Goal: Task Accomplishment & Management: Manage account settings

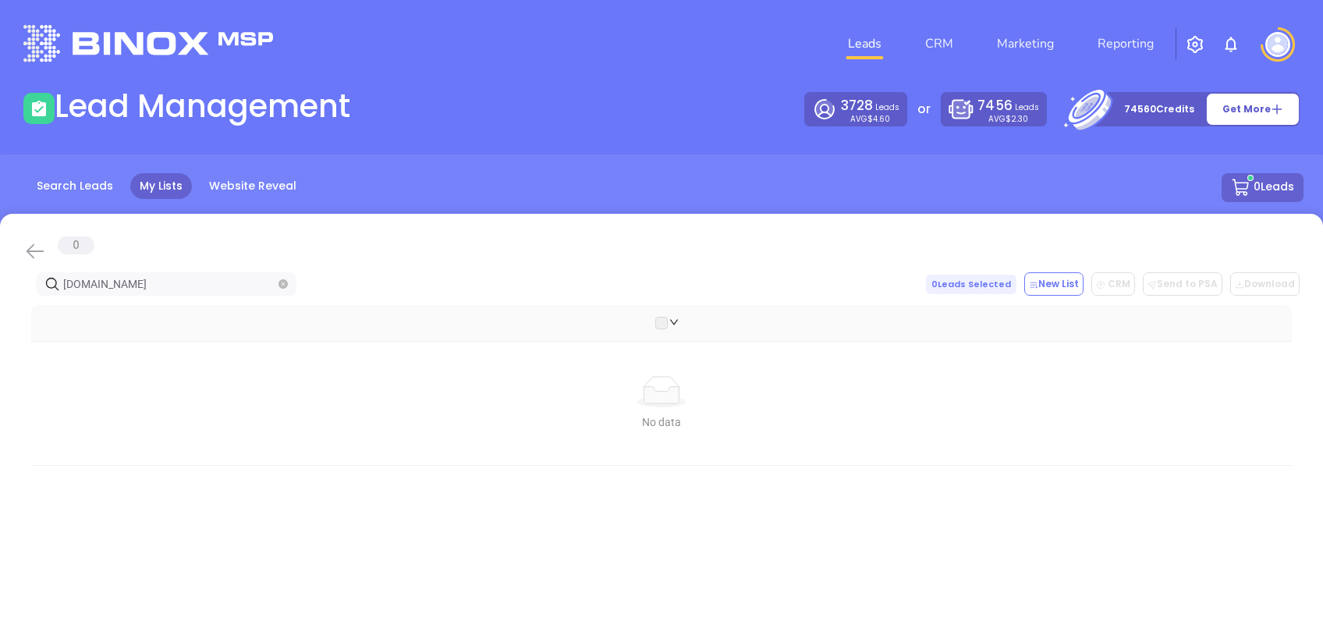
click at [32, 246] on icon at bounding box center [36, 251] width 18 height 15
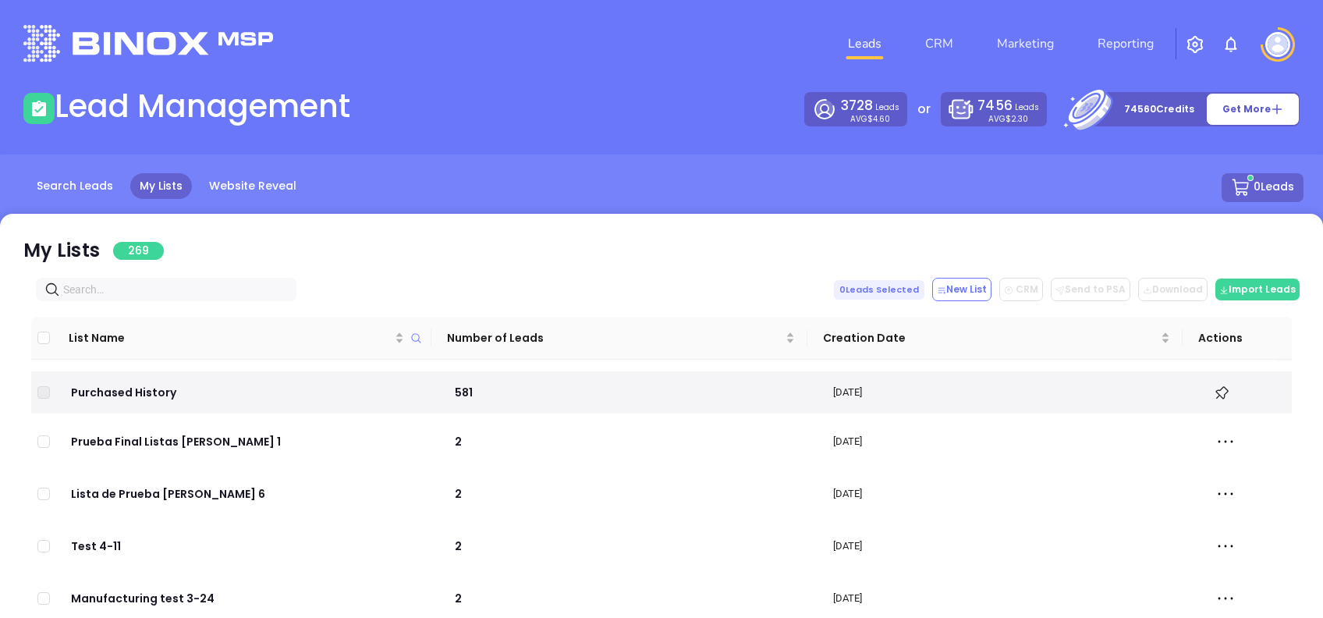
click at [173, 278] on span at bounding box center [166, 289] width 261 height 23
paste input "incoinsures.com"
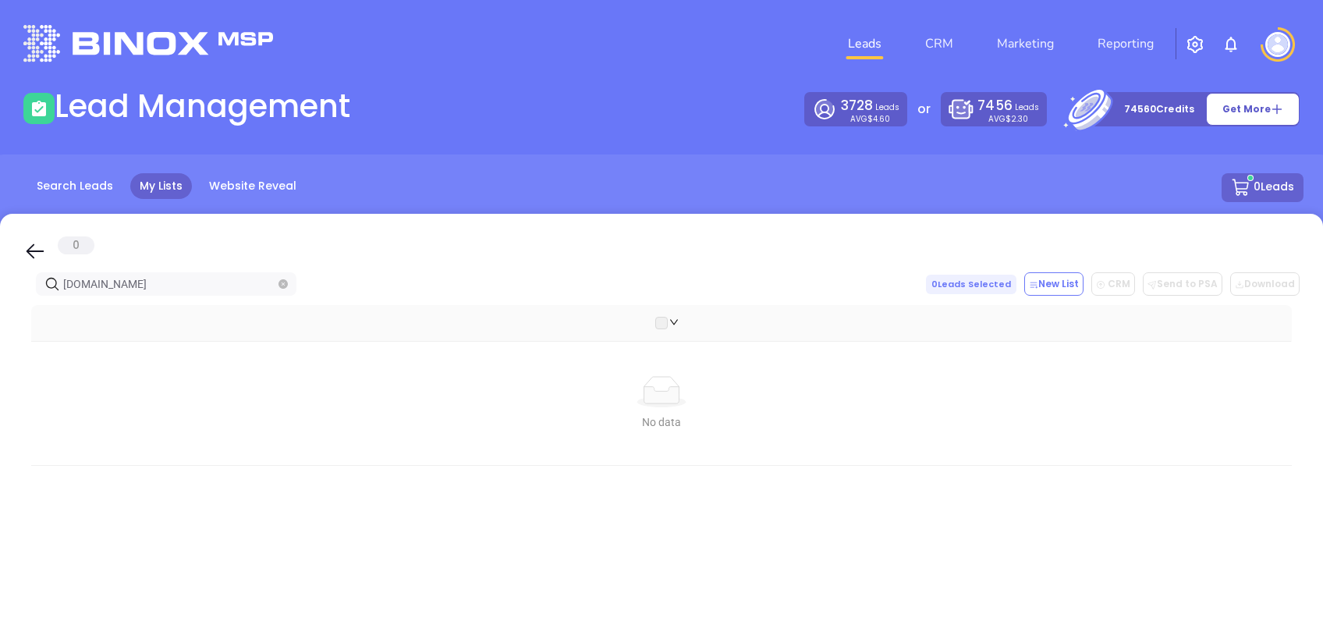
type input "incoinsures.com"
click at [28, 246] on icon at bounding box center [34, 250] width 23 height 23
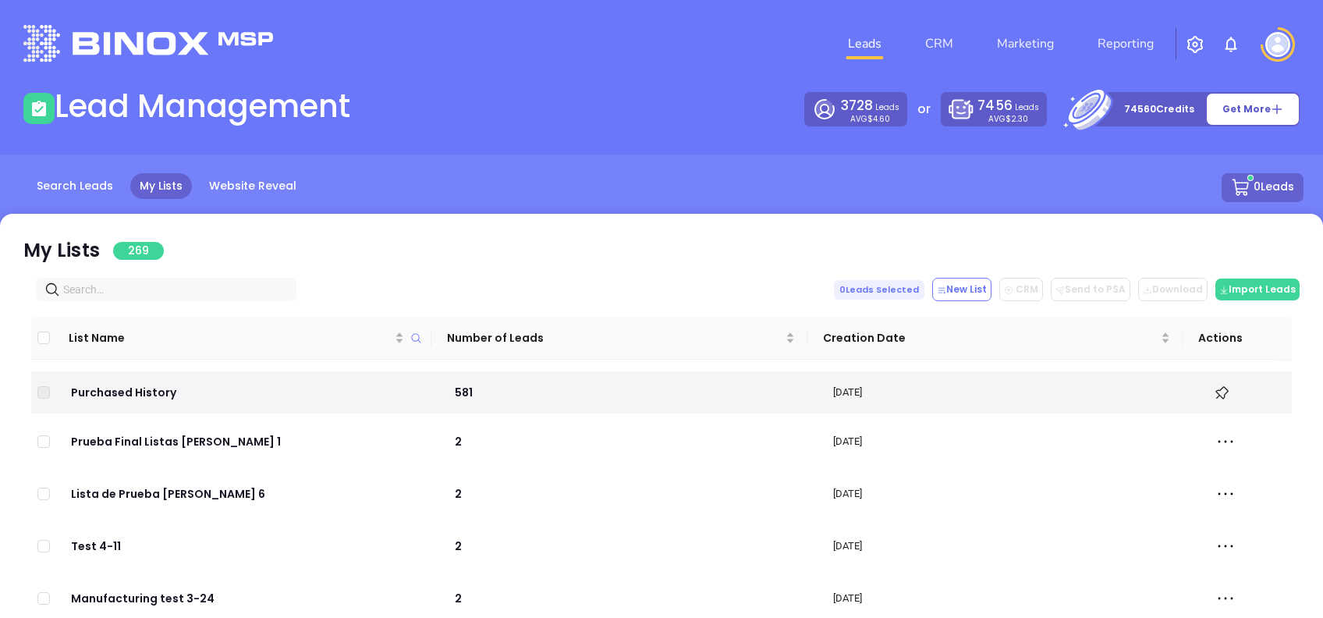
click at [197, 284] on input "text" at bounding box center [169, 289] width 212 height 17
paste input "i-maxie.com"
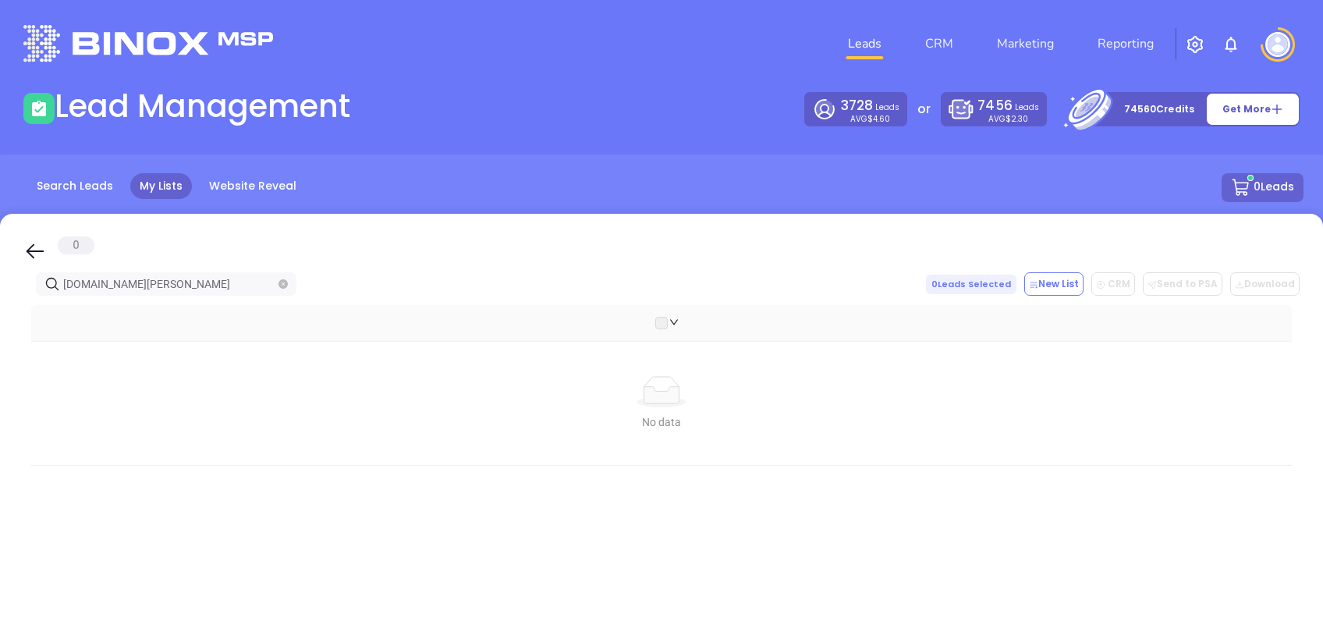
type input "i-maxie.com"
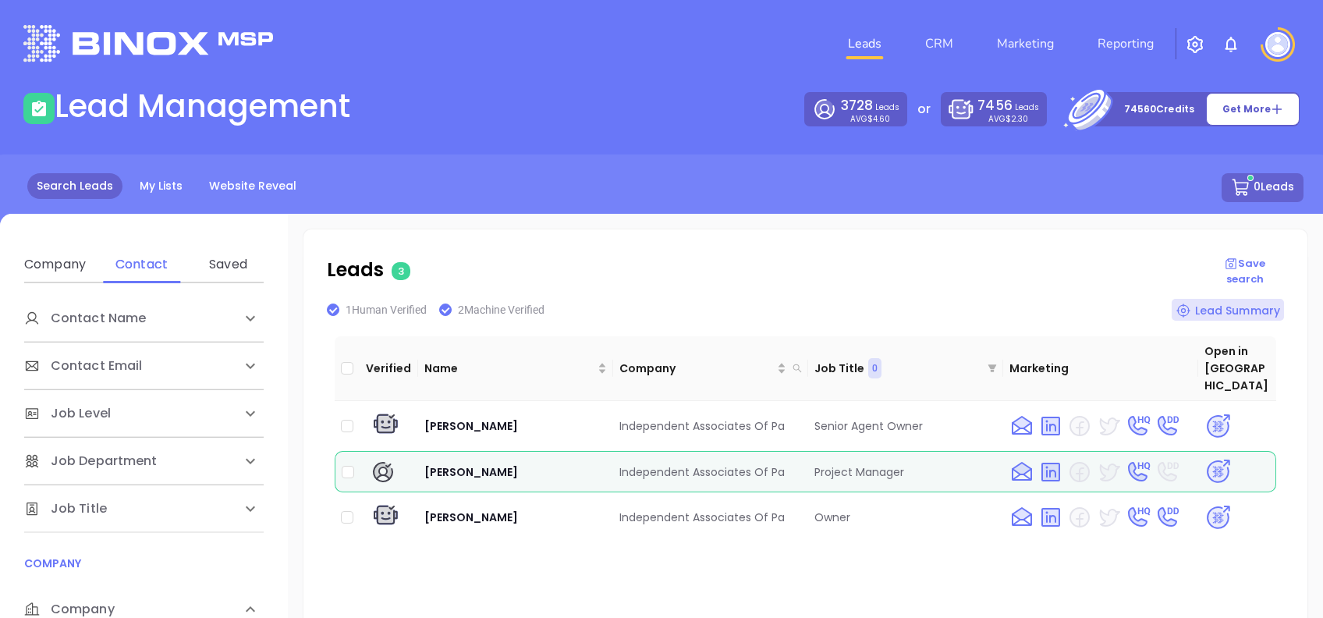
scroll to position [312, 0]
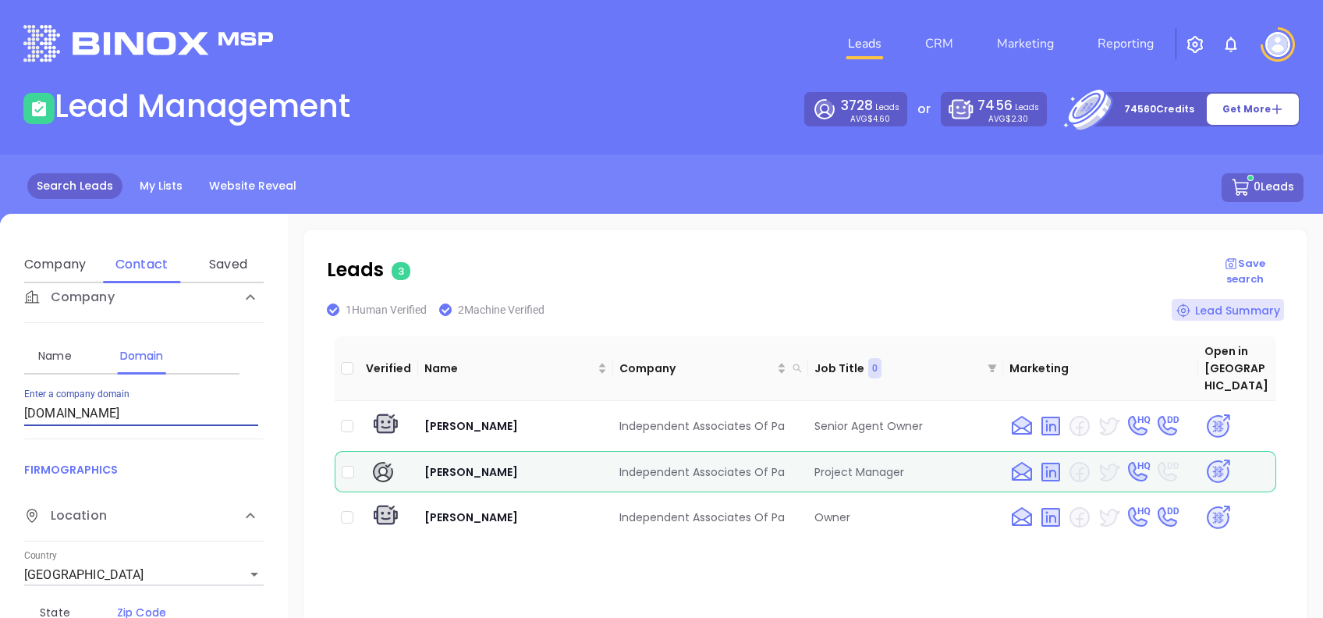
drag, startPoint x: 171, startPoint y: 418, endPoint x: -5, endPoint y: 448, distance: 178.0
click at [0, 448] on html "Leads CRM Marketing Reporting Financial Leads Leads Lead Management 3728 Leads …" at bounding box center [661, 309] width 1323 height 618
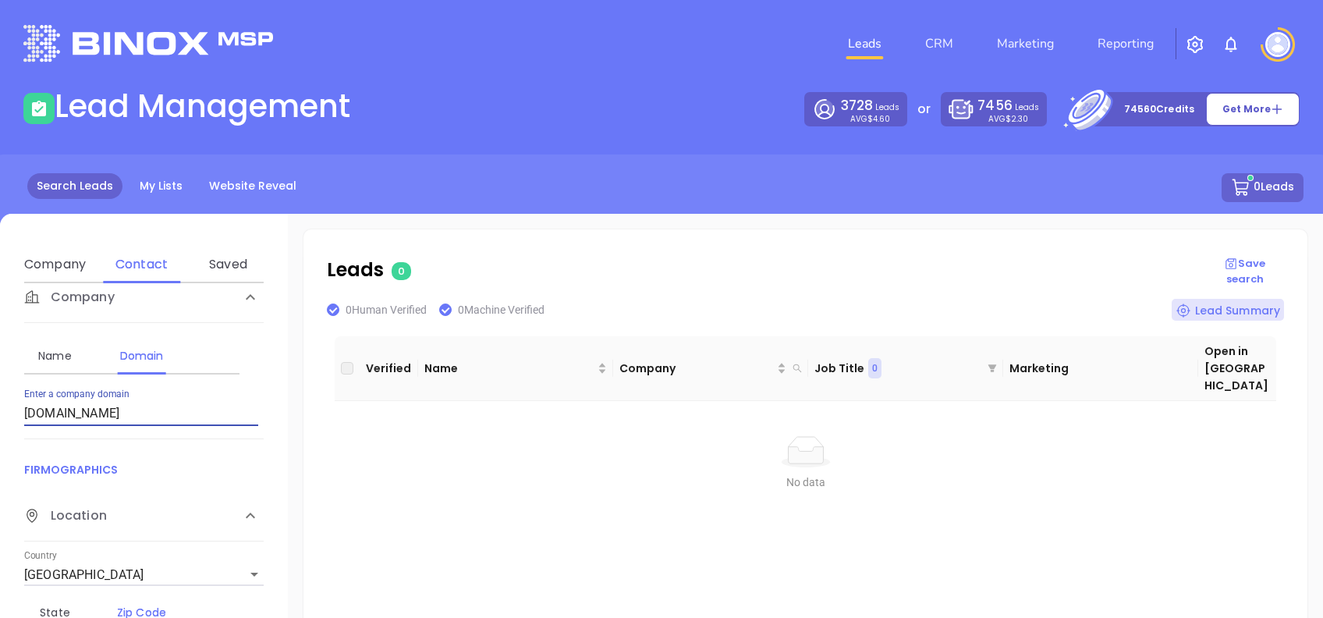
drag, startPoint x: 144, startPoint y: 417, endPoint x: 0, endPoint y: 406, distance: 144.0
click at [0, 406] on html "Leads CRM Marketing Reporting Financial Leads Leads Lead Management 3728 Leads …" at bounding box center [661, 309] width 1323 height 618
paste input "-maxie"
type input "[DOMAIN_NAME][PERSON_NAME]"
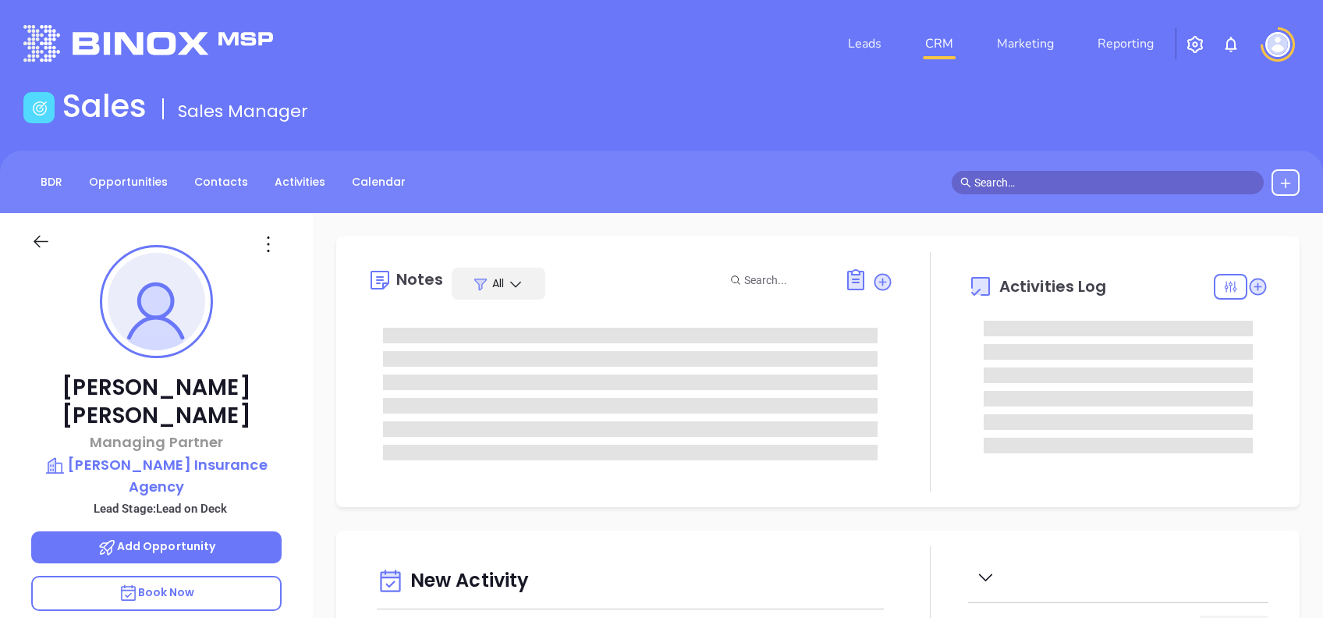
type input "10/10/2025"
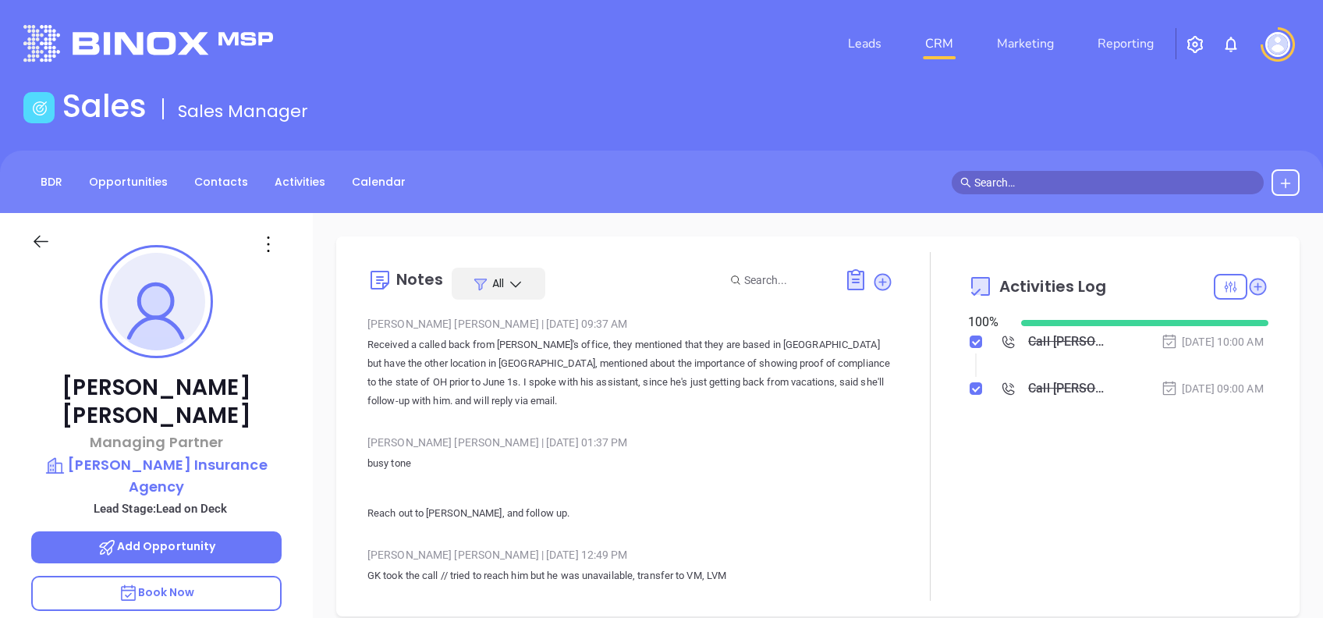
type input "[PERSON_NAME]"
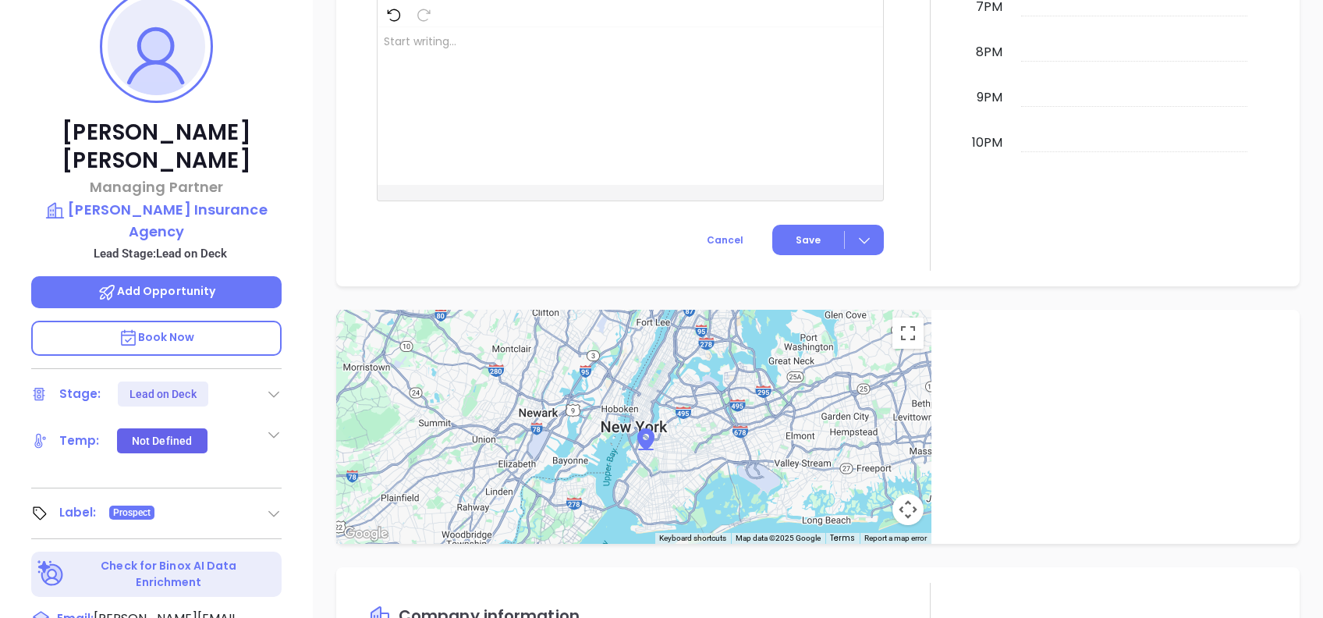
scroll to position [208, 0]
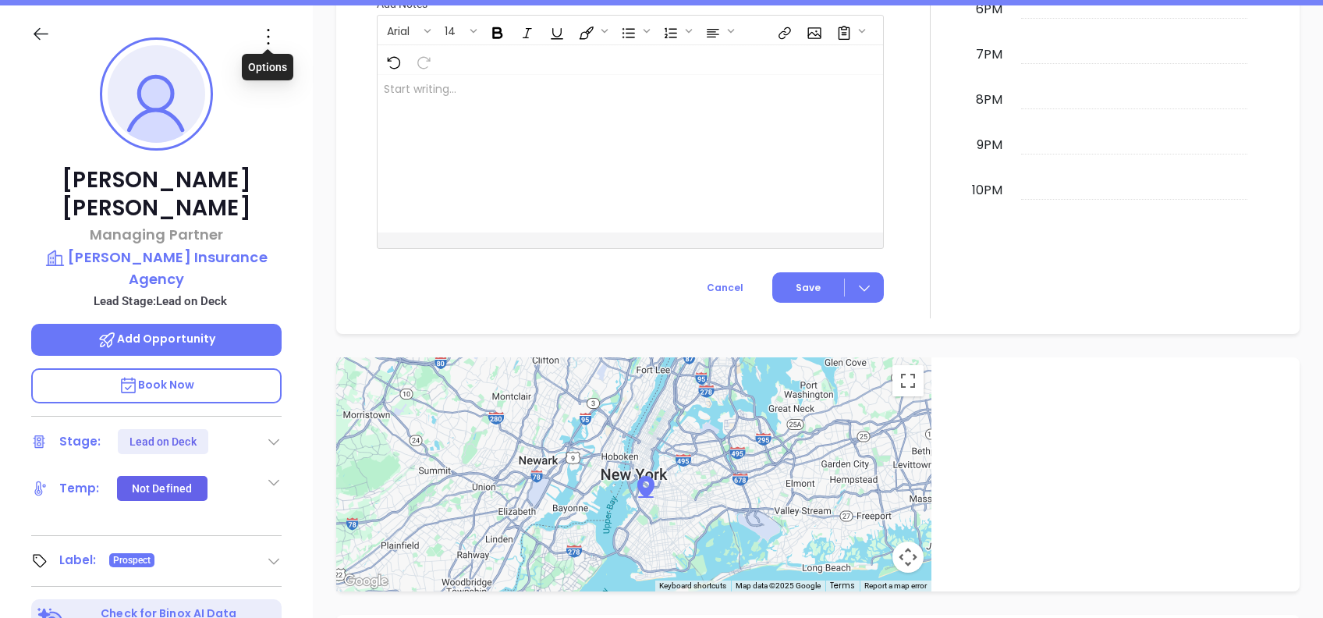
click at [268, 34] on icon at bounding box center [268, 36] width 25 height 25
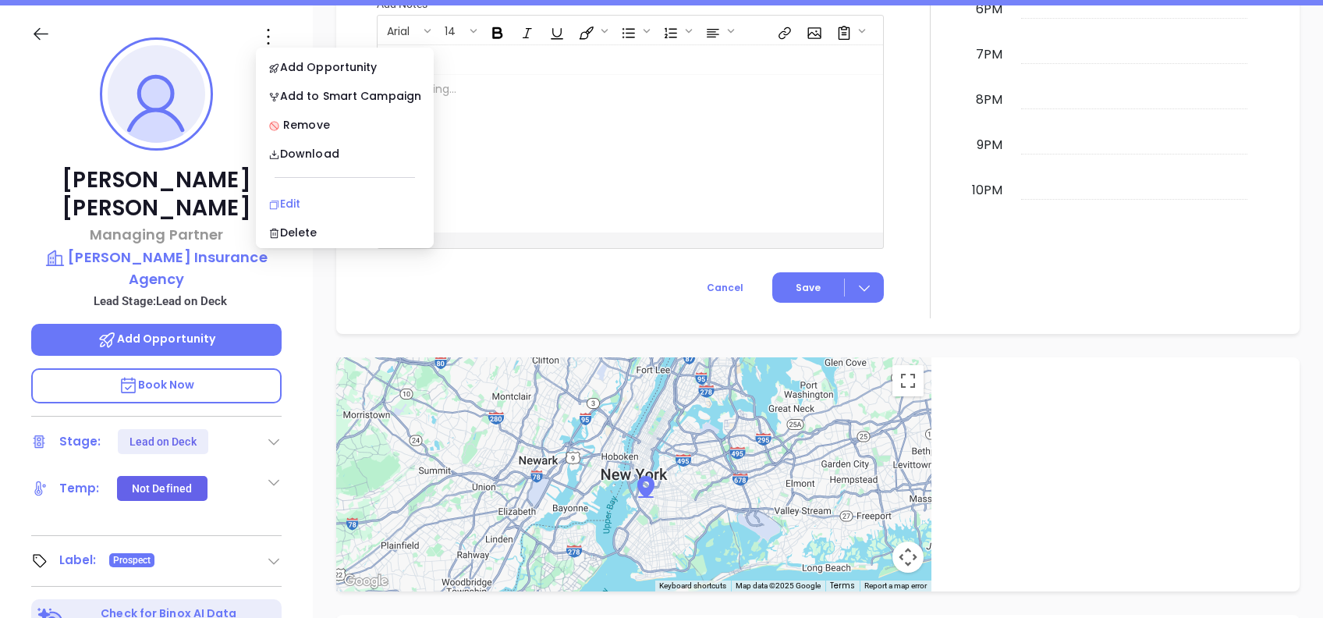
click at [306, 202] on div "Edit" at bounding box center [344, 203] width 153 height 17
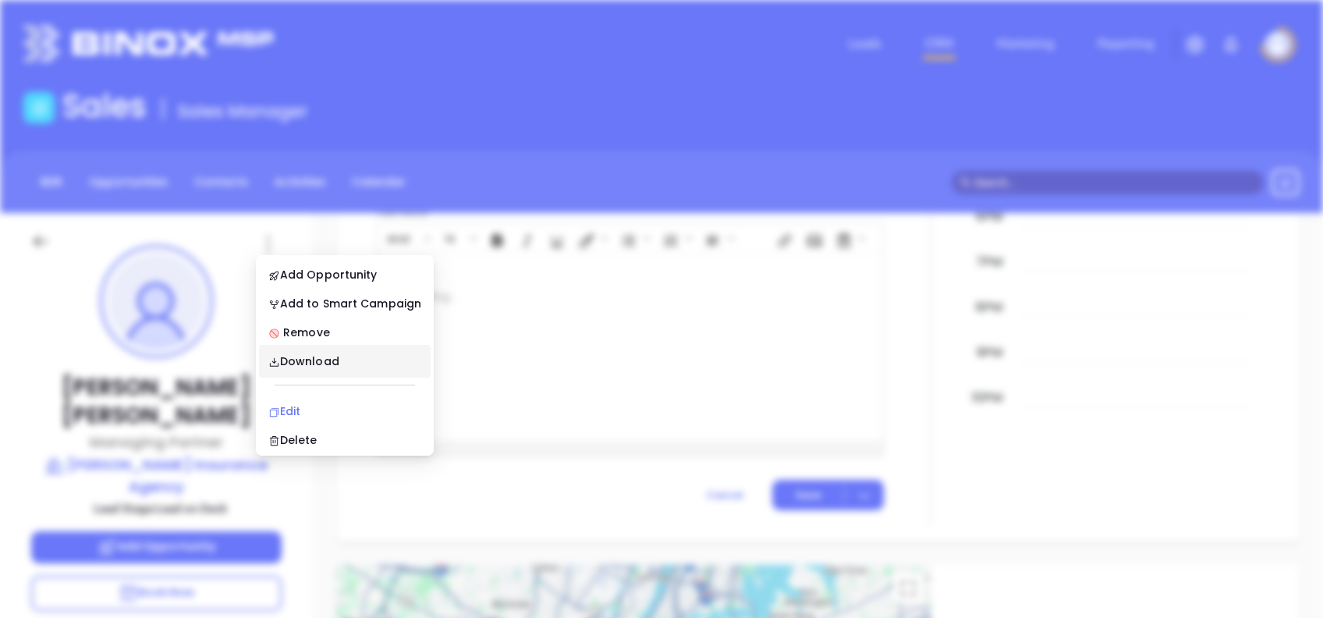
scroll to position [0, 0]
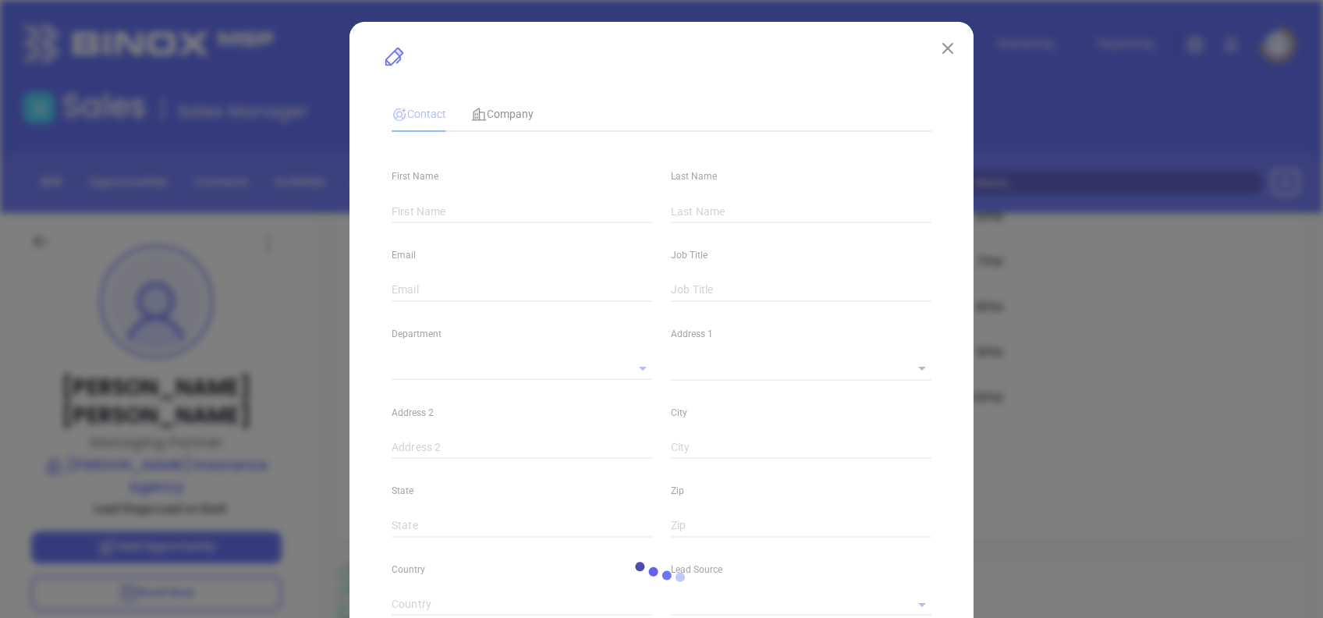
type input "Aaron"
type input "Steffey"
type input "aaron@steffeyins.com"
type input "Managing Partner"
type input "1"
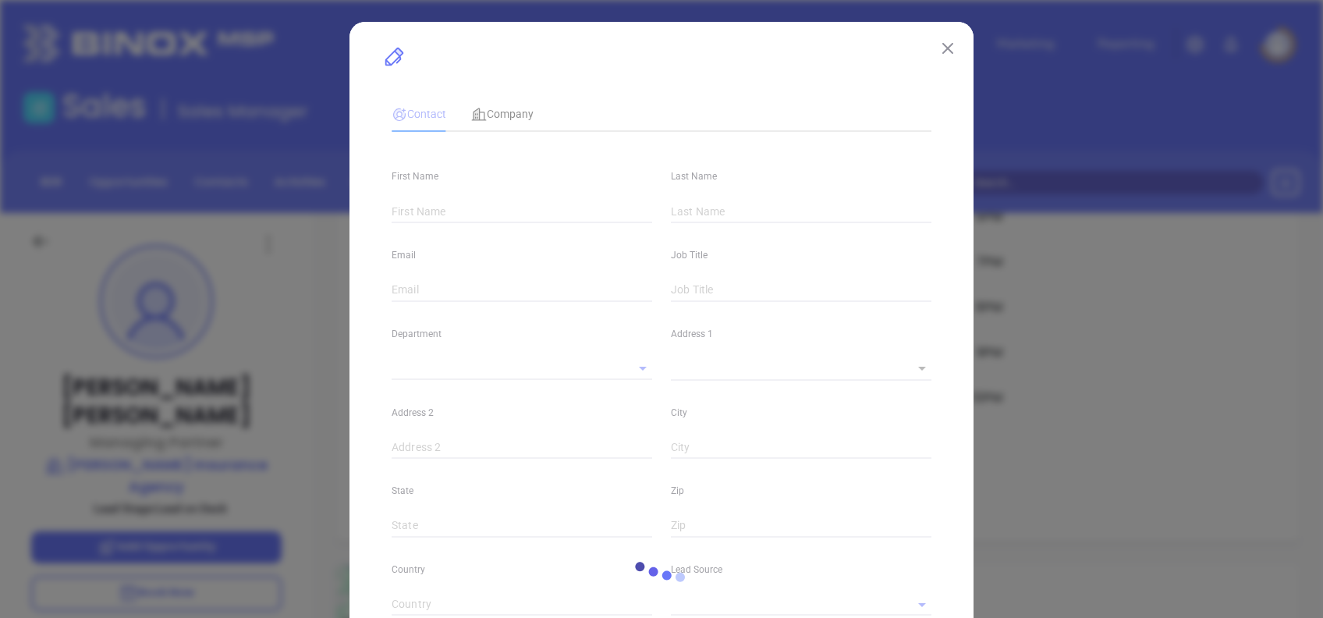
type input "www.linkedin.com/in/aaronsteffey"
type input "Marketing"
type input "Other"
type input "Carmen Galdamez"
type input "Lead on Deck"
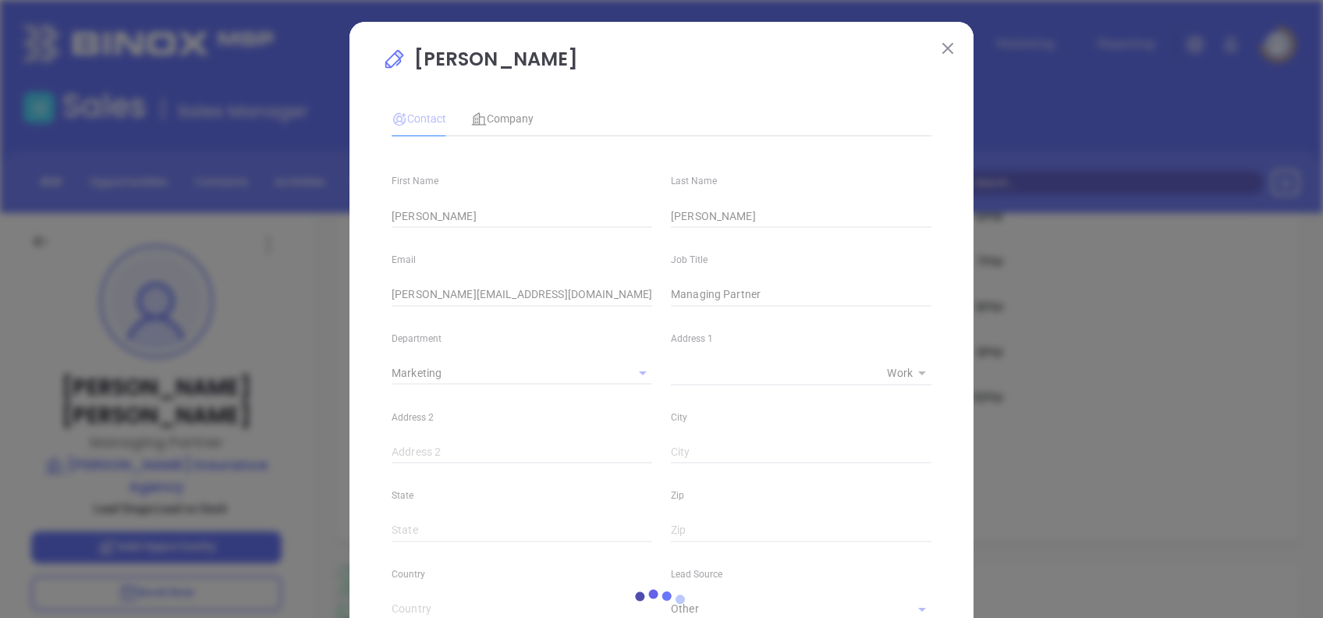
type input "(513) 275-5700"
type input "1"
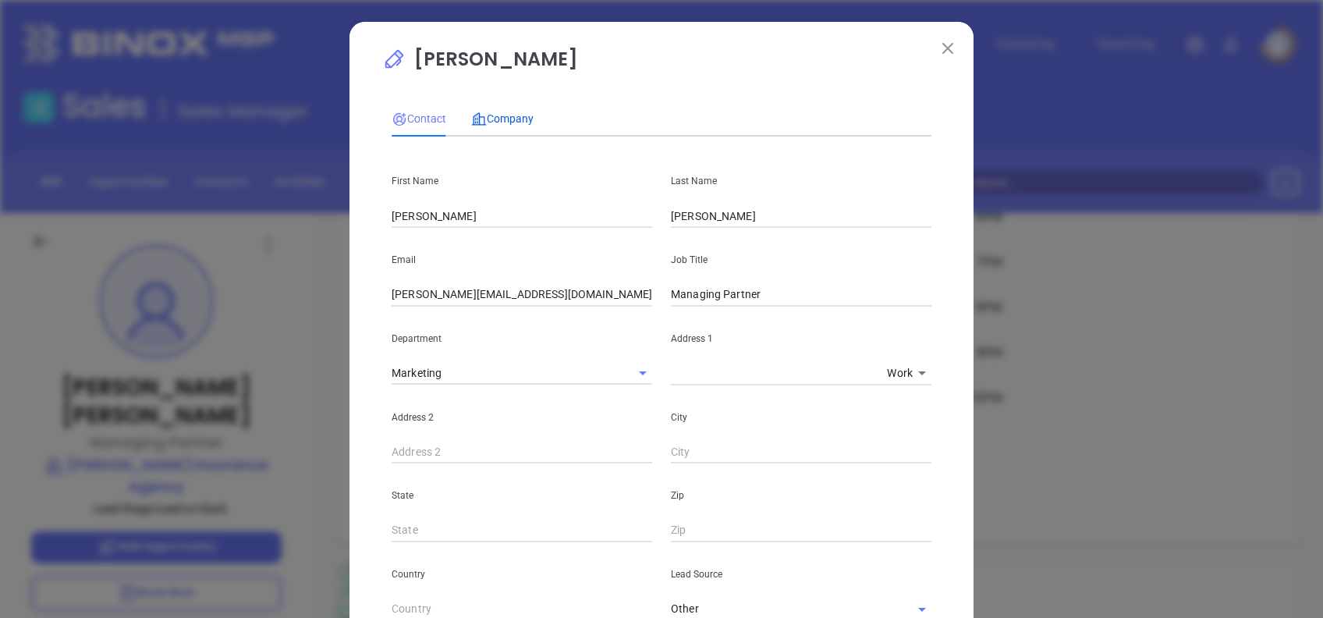
click at [502, 116] on span "Company" at bounding box center [502, 118] width 62 height 12
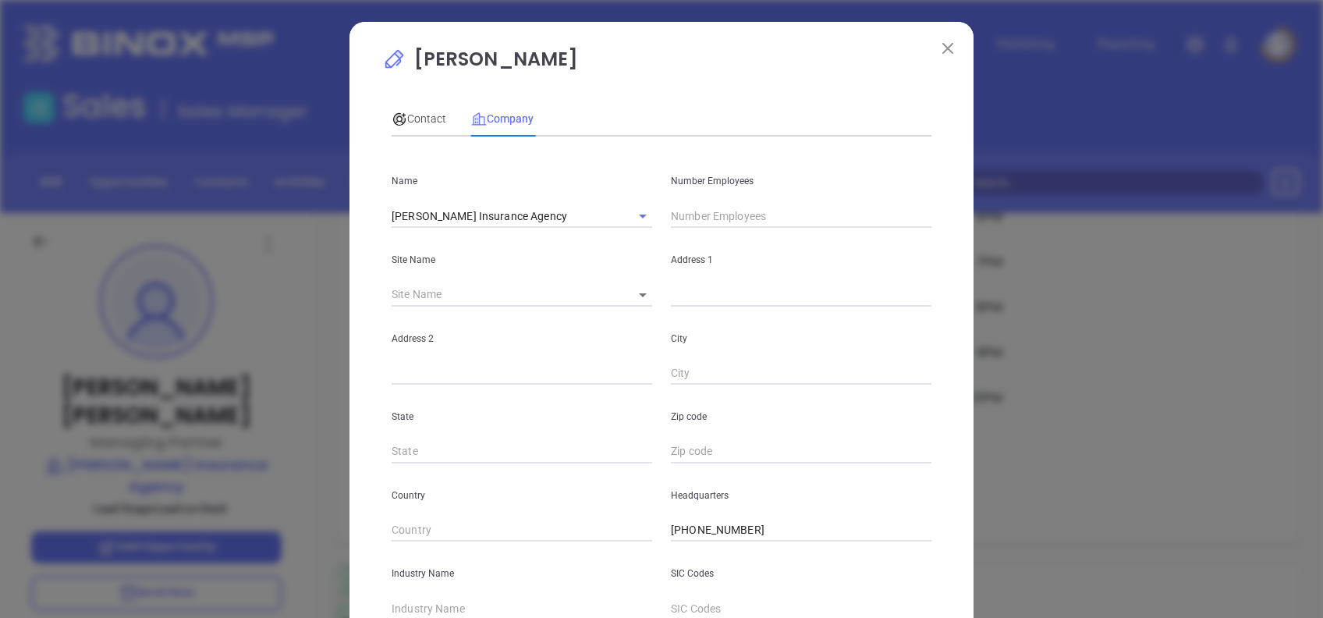
scroll to position [277, 0]
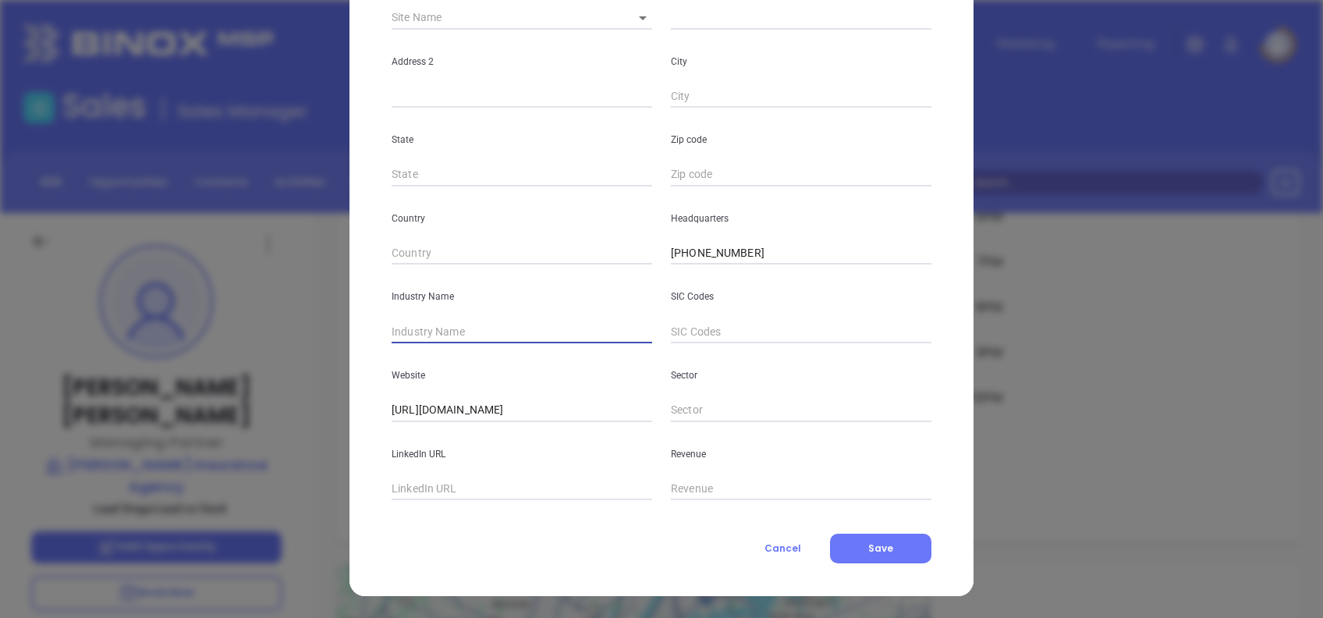
click at [478, 337] on input "text" at bounding box center [522, 331] width 261 height 23
type input "Insurance"
click at [411, 503] on div "Contact Company First Name Aaron Last Name Steffey Email aaron@steffeyins.com J…" at bounding box center [662, 189] width 540 height 747
click at [402, 487] on input "text" at bounding box center [522, 488] width 261 height 23
paste input "www.linkedin.com/company/steffeyins/"
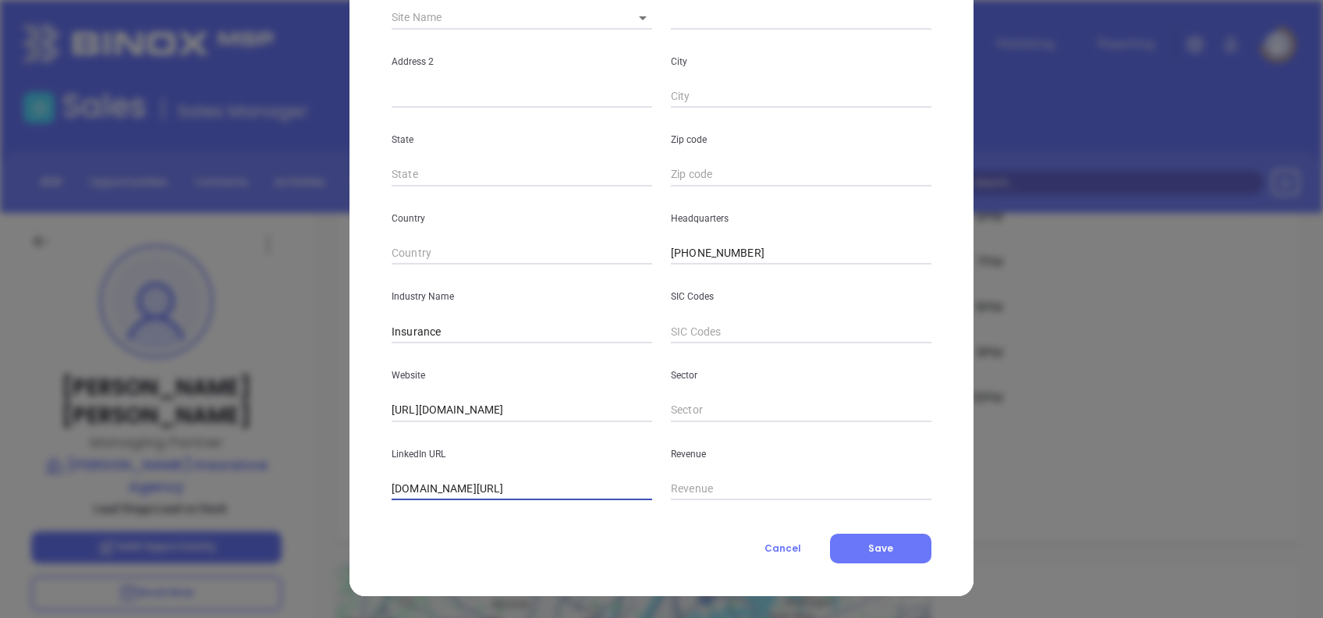
type input "www.linkedin.com/company/steffeyins/"
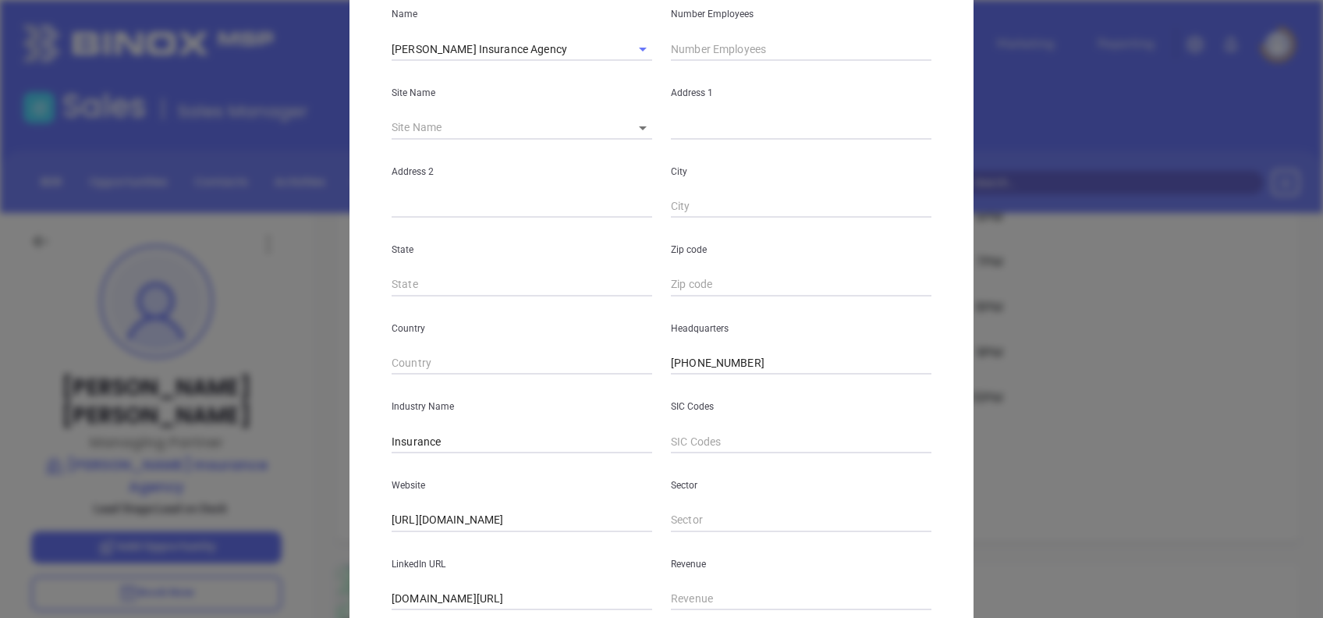
scroll to position [0, 0]
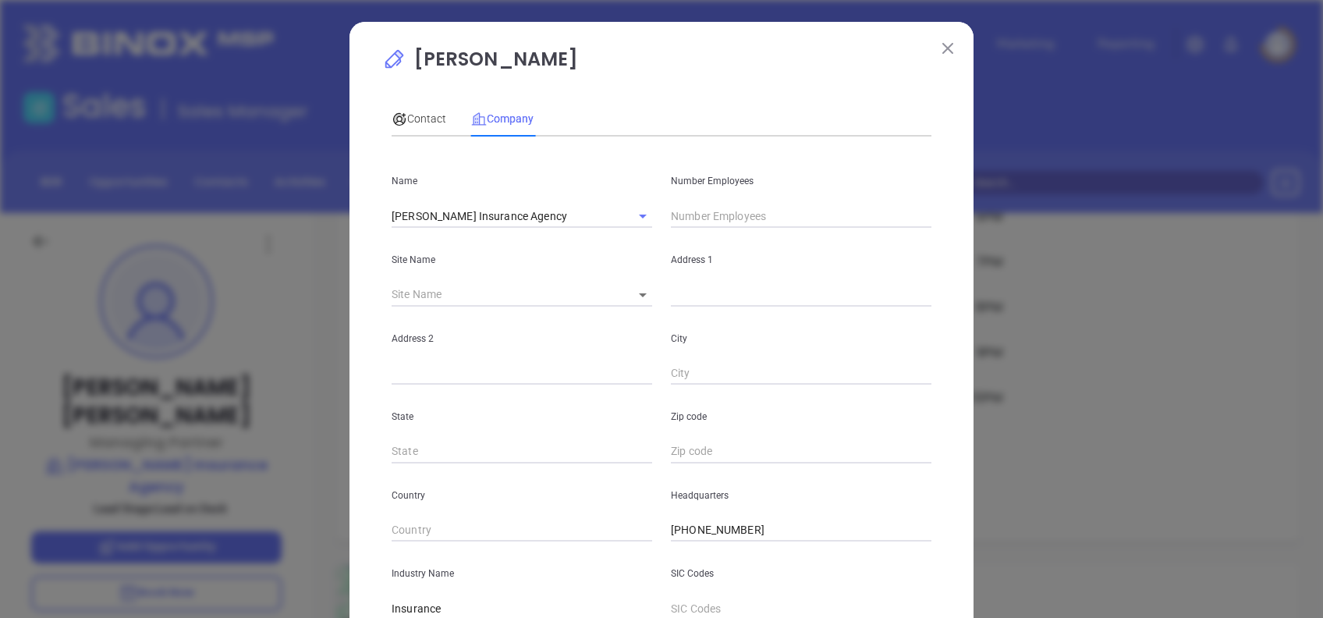
click at [699, 216] on input "text" at bounding box center [801, 215] width 261 height 23
type input "20"
click at [403, 125] on span "Contact" at bounding box center [419, 118] width 55 height 12
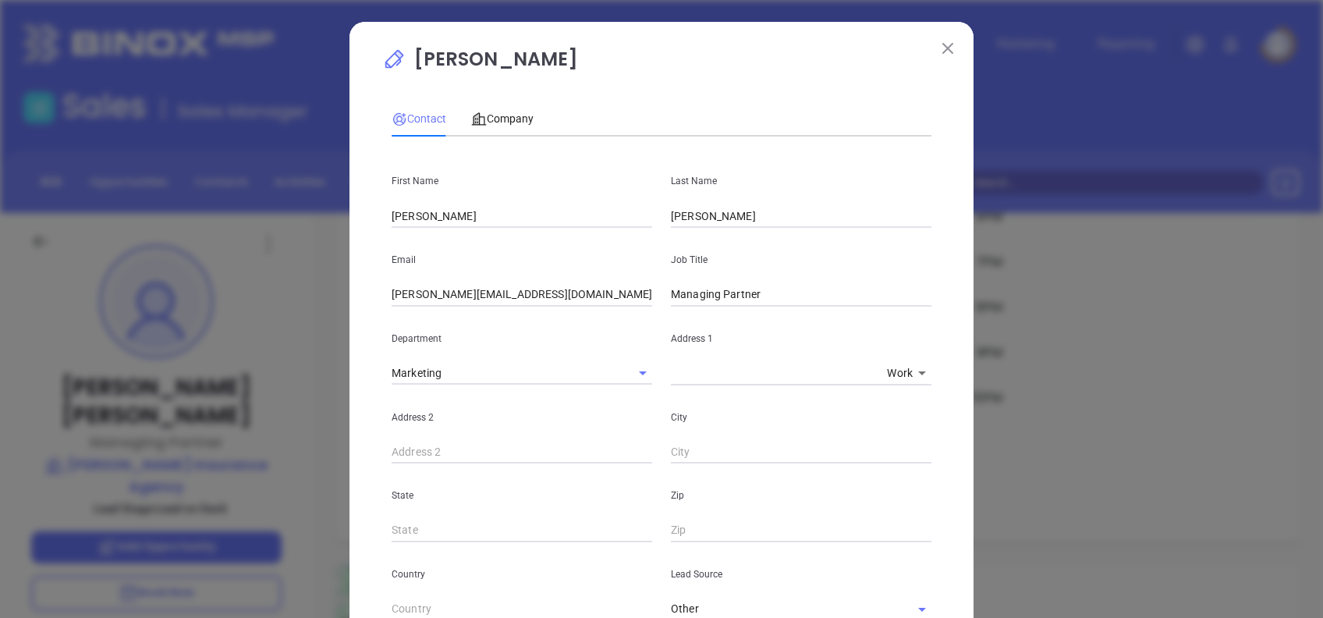
scroll to position [557, 0]
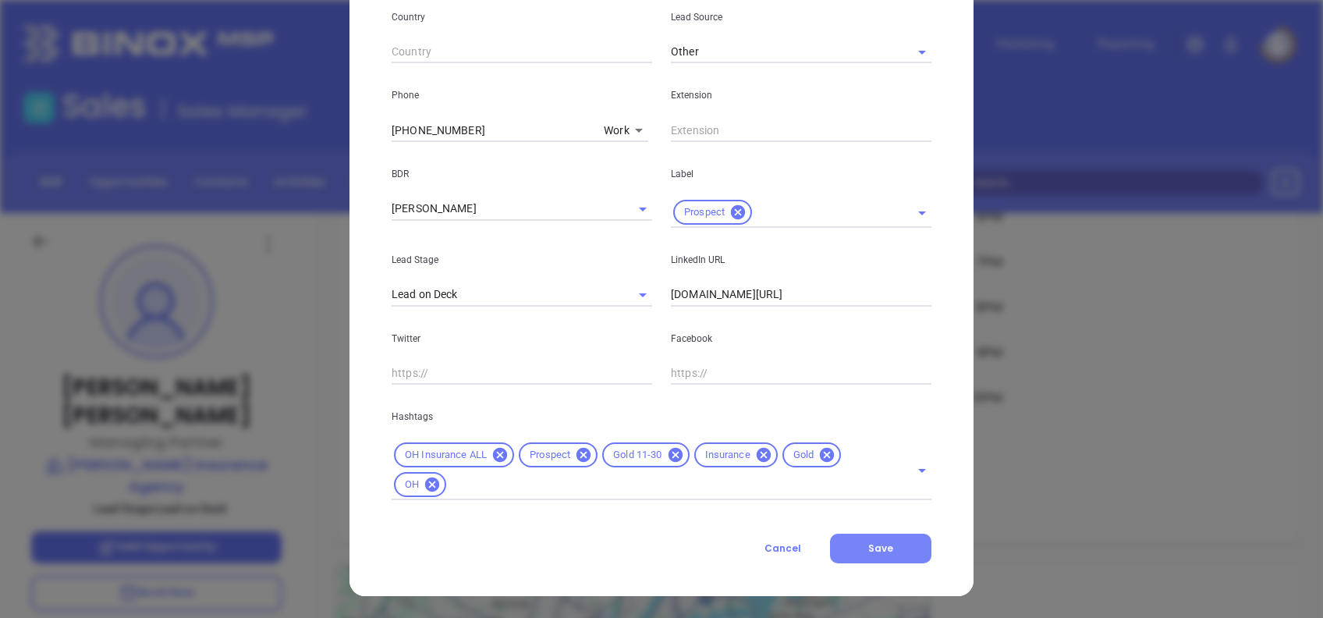
click at [894, 536] on button "Save" at bounding box center [880, 549] width 101 height 30
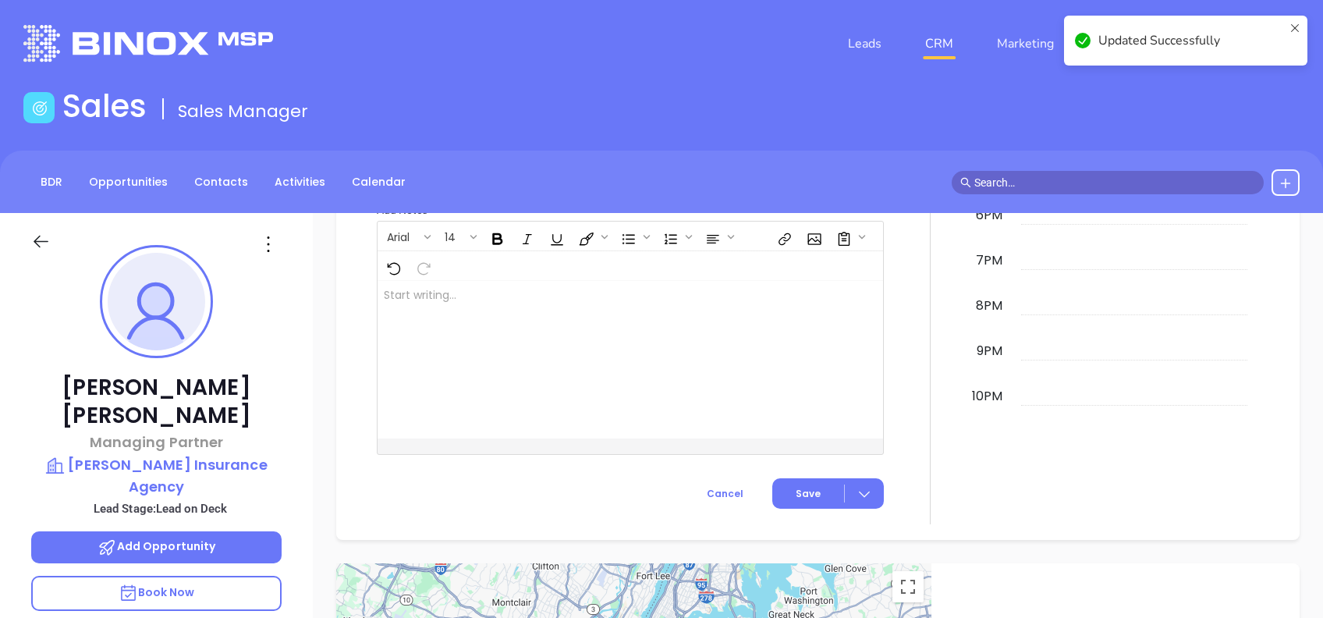
scroll to position [887, 0]
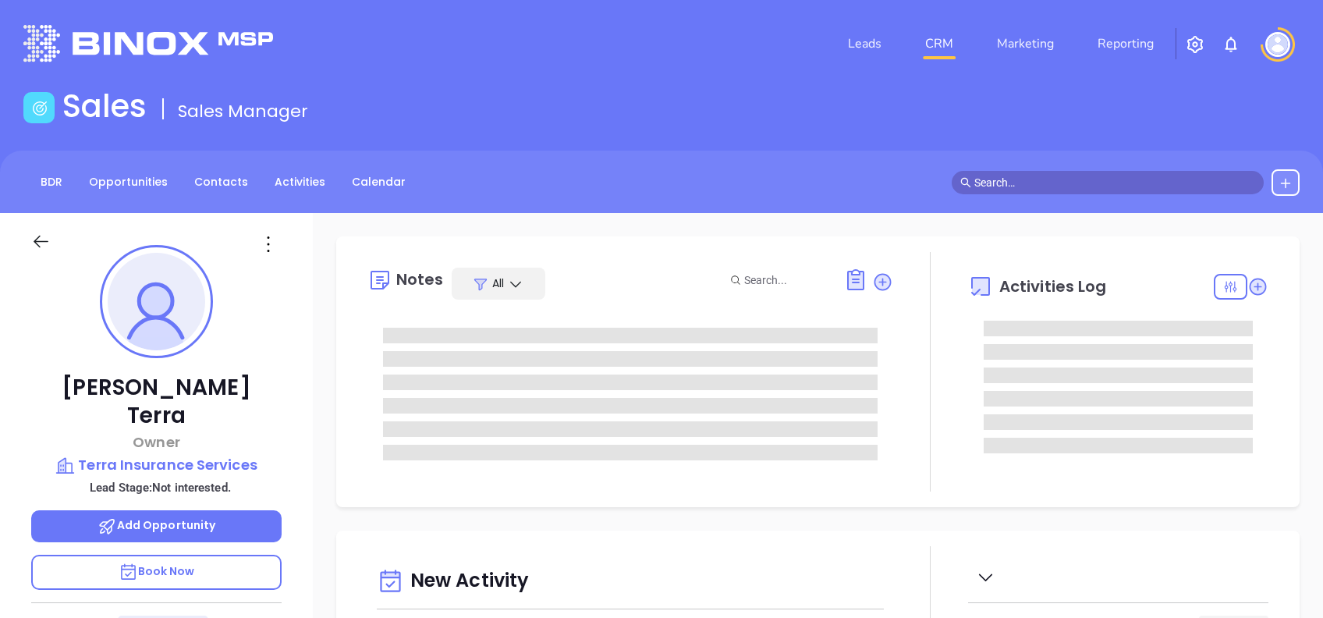
type input "10/10/2025"
type input "Alejandra Lara"
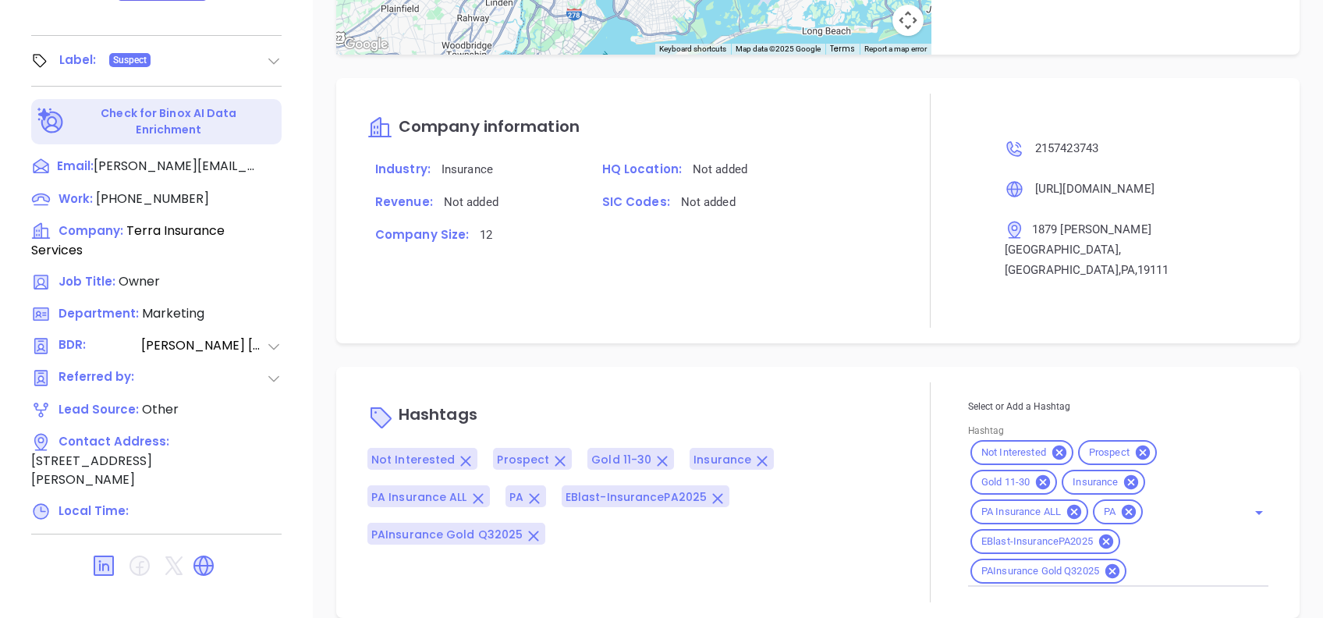
scroll to position [1076, 0]
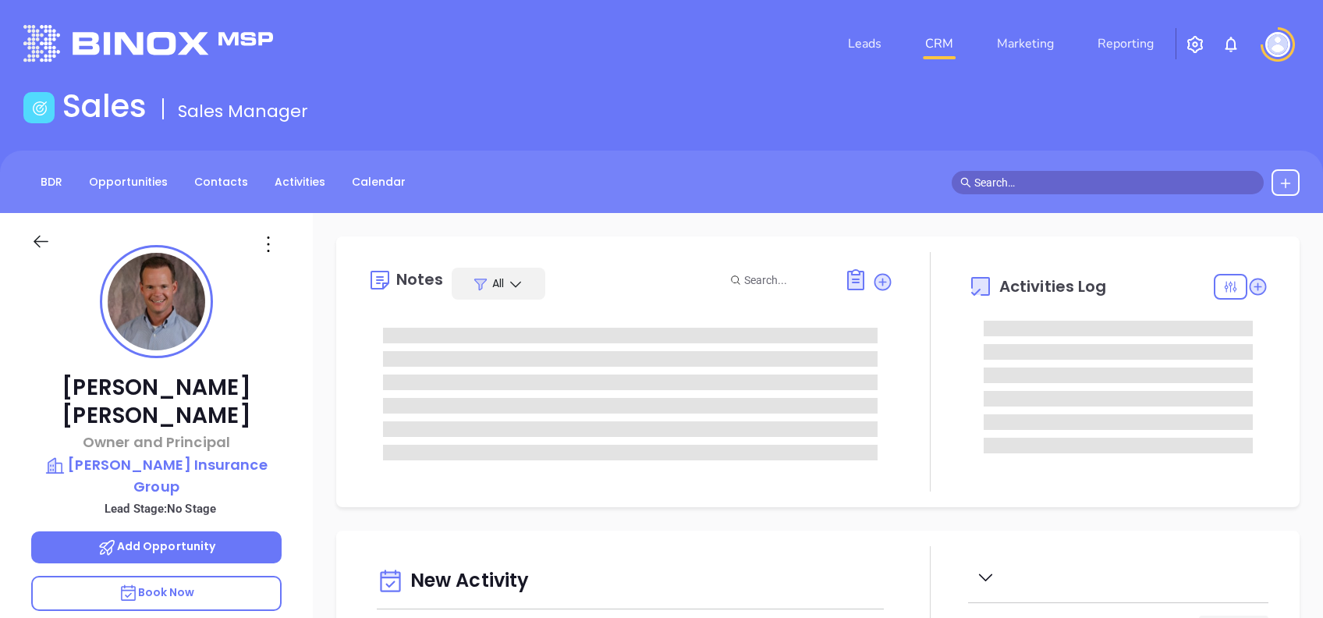
type input "[DATE]"
type input "[PERSON_NAME]"
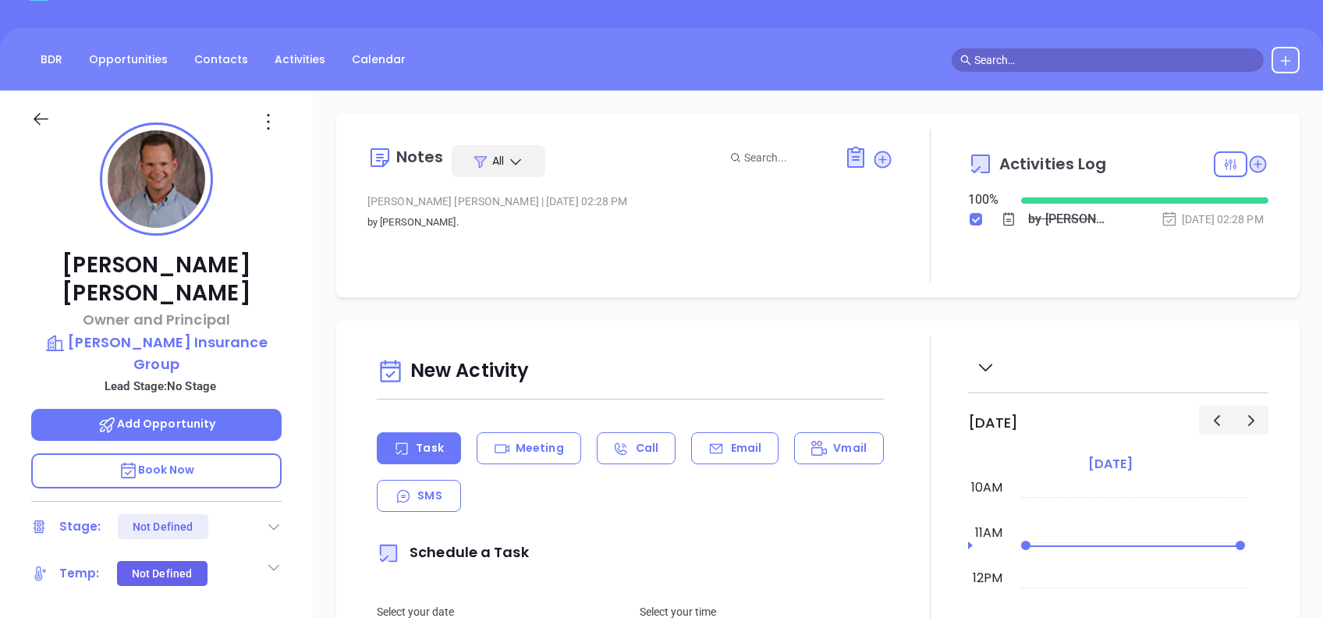
scroll to position [0, 0]
